Goal: Information Seeking & Learning: Learn about a topic

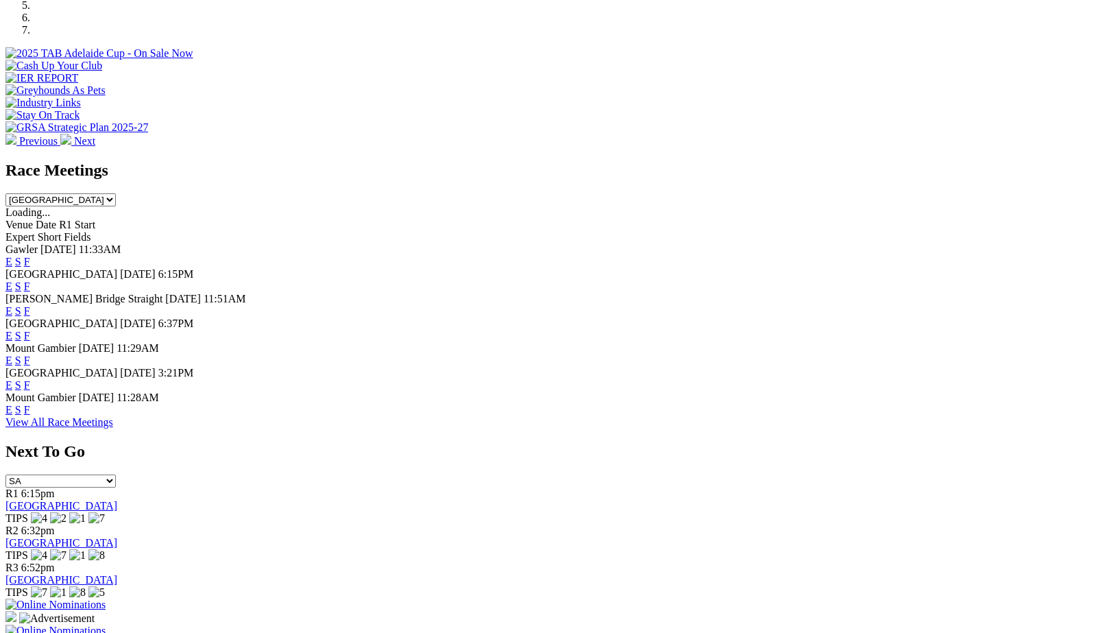
scroll to position [490, 0]
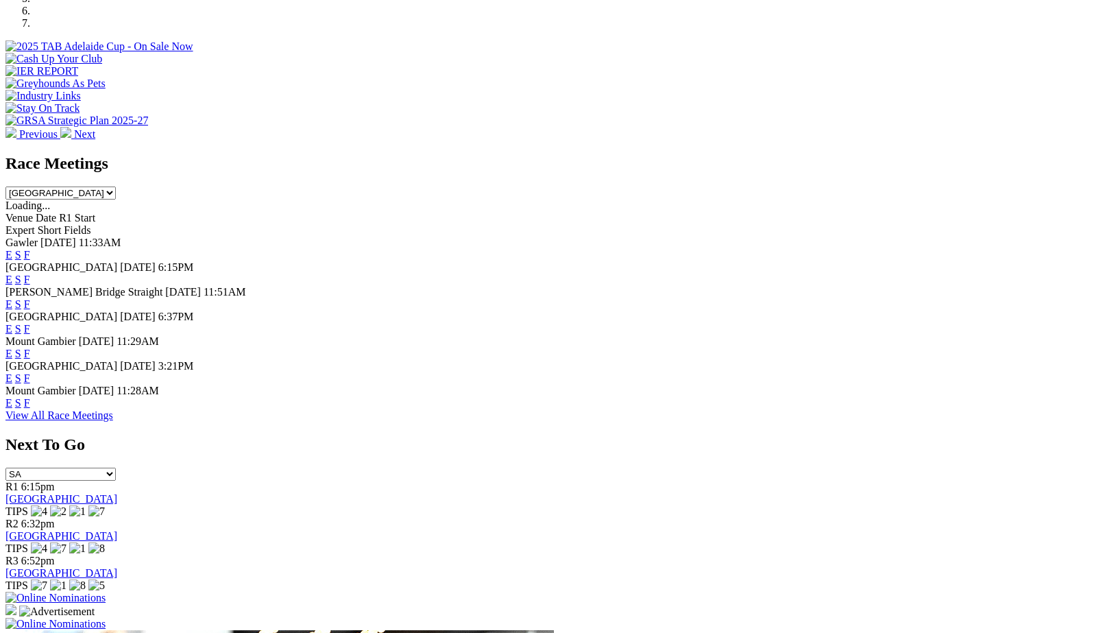
click at [30, 409] on link "F" at bounding box center [27, 403] width 6 height 12
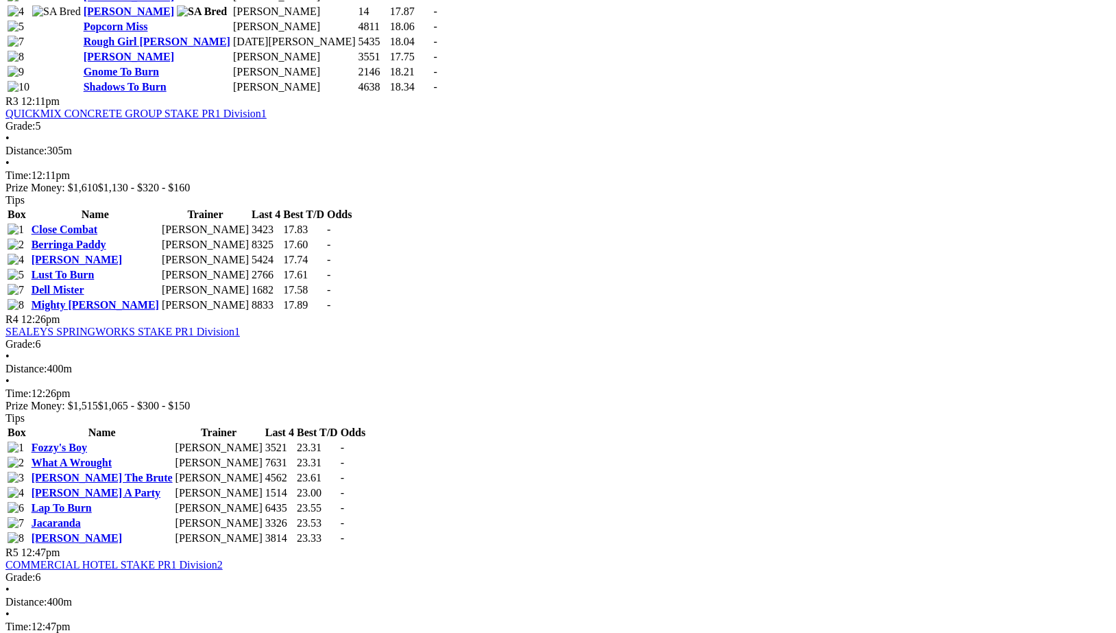
scroll to position [1076, 0]
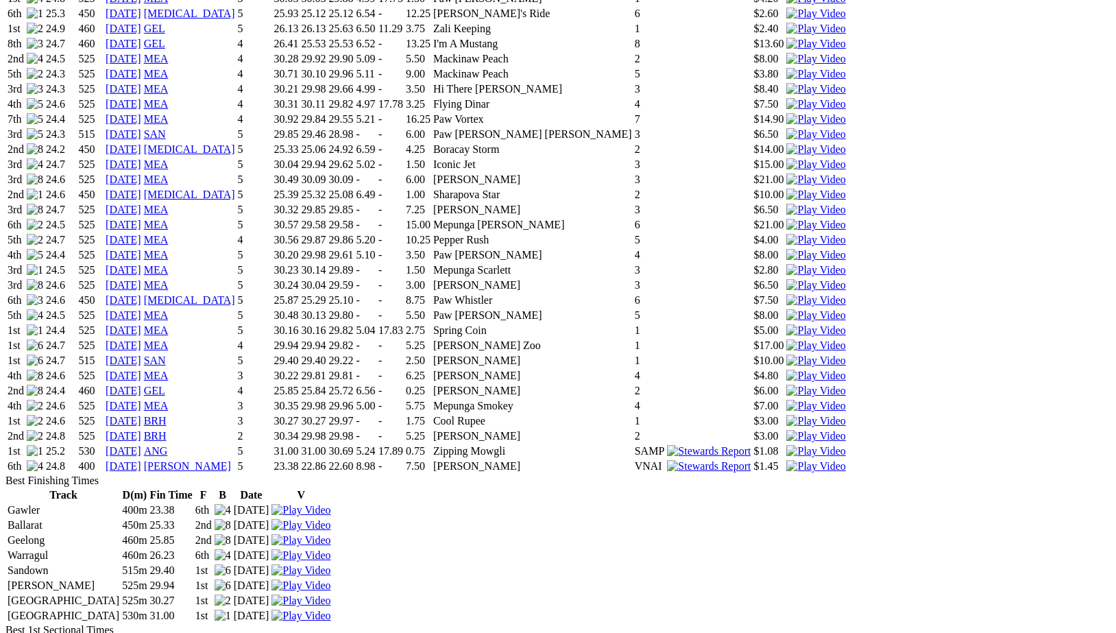
scroll to position [1247, 0]
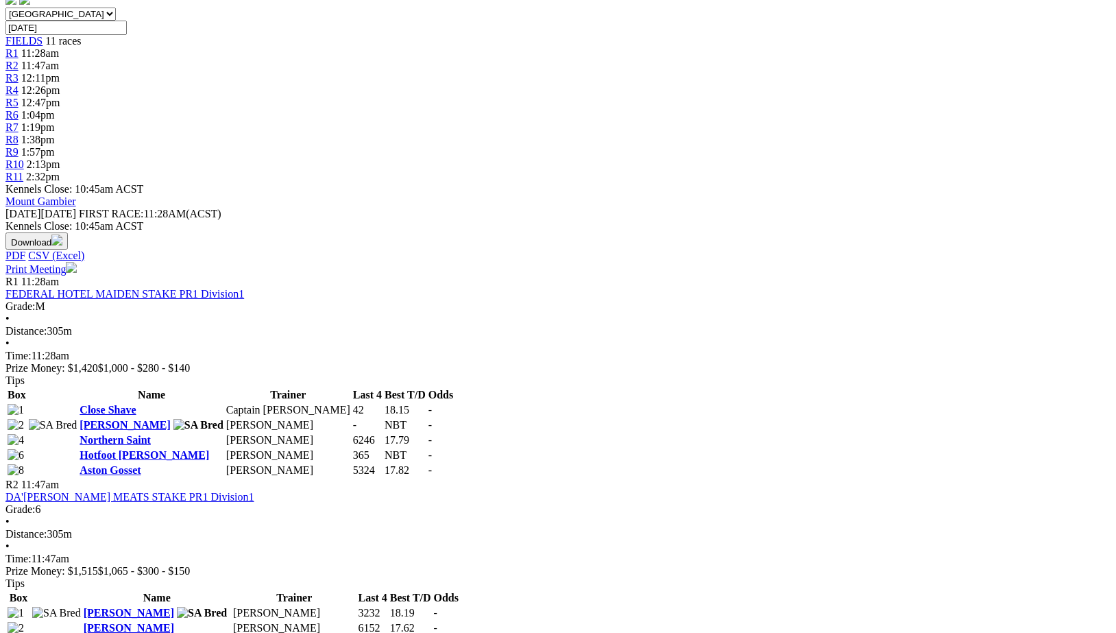
scroll to position [452, 0]
